Goal: Navigation & Orientation: Find specific page/section

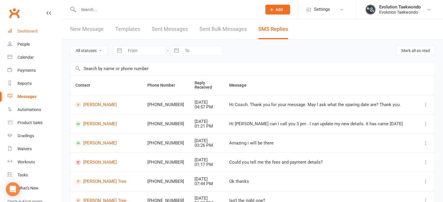
click at [26, 31] on div "Dashboard" at bounding box center [27, 31] width 20 height 5
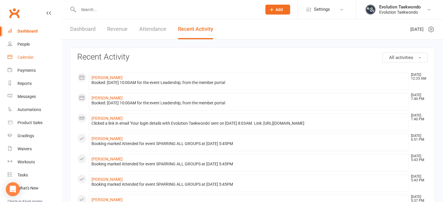
click at [30, 58] on div "Calendar" at bounding box center [25, 57] width 16 height 5
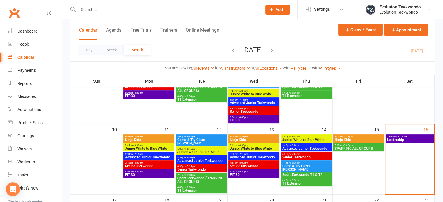
scroll to position [167, 0]
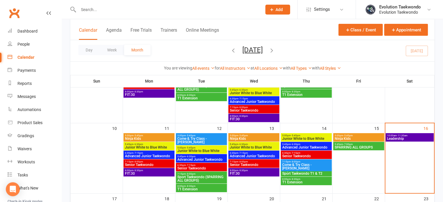
click at [409, 137] on span "Leadership" at bounding box center [409, 138] width 46 height 3
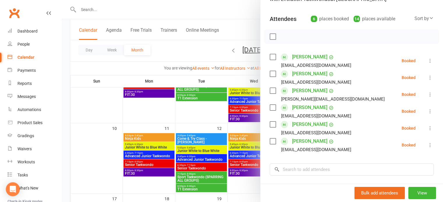
scroll to position [0, 0]
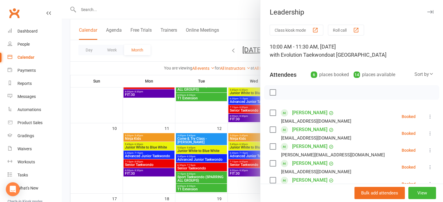
click at [427, 11] on icon "button" at bounding box center [430, 11] width 6 height 3
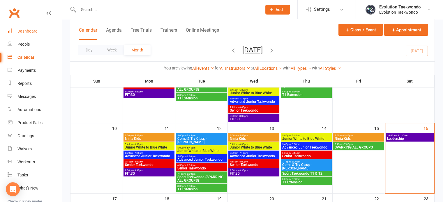
click at [26, 31] on div "Dashboard" at bounding box center [27, 31] width 20 height 5
